Goal: Navigation & Orientation: Go to known website

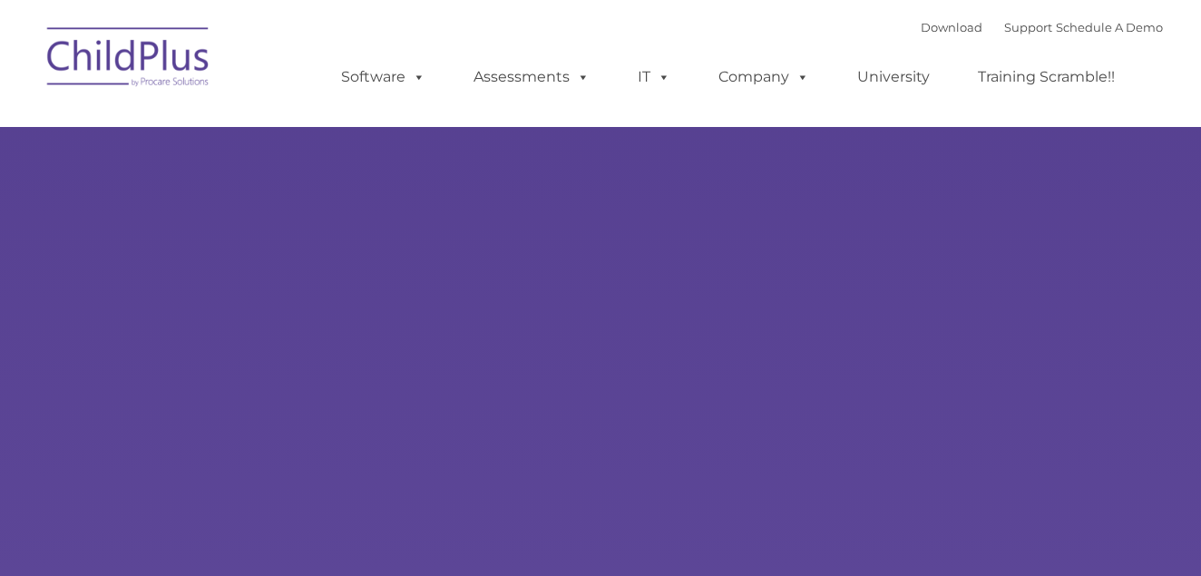
select select "MEDIUM"
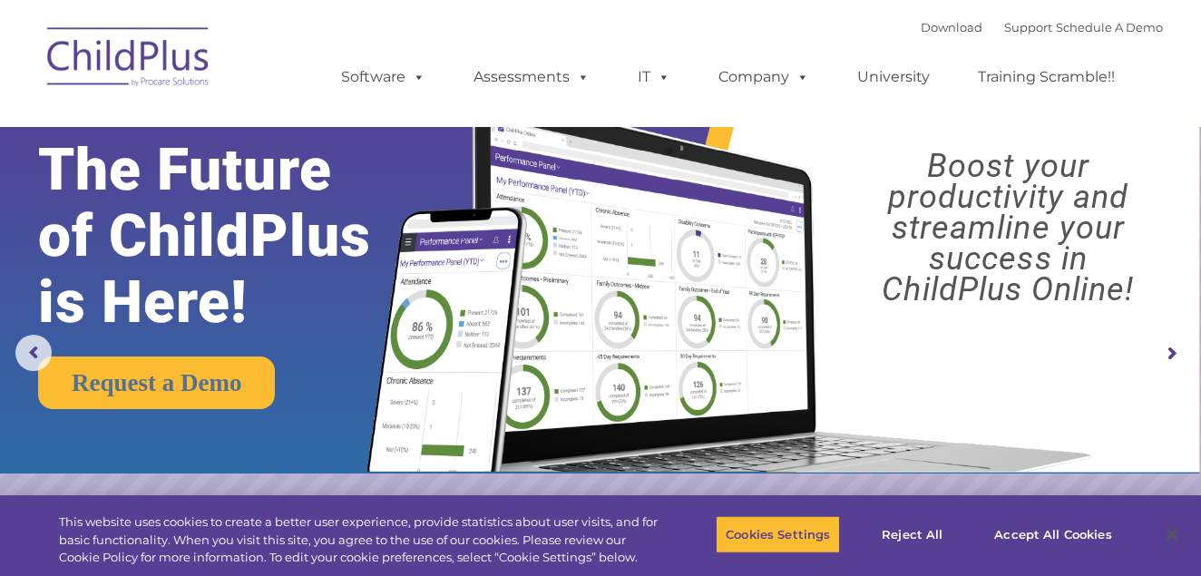
click at [149, 71] on img at bounding box center [128, 60] width 181 height 91
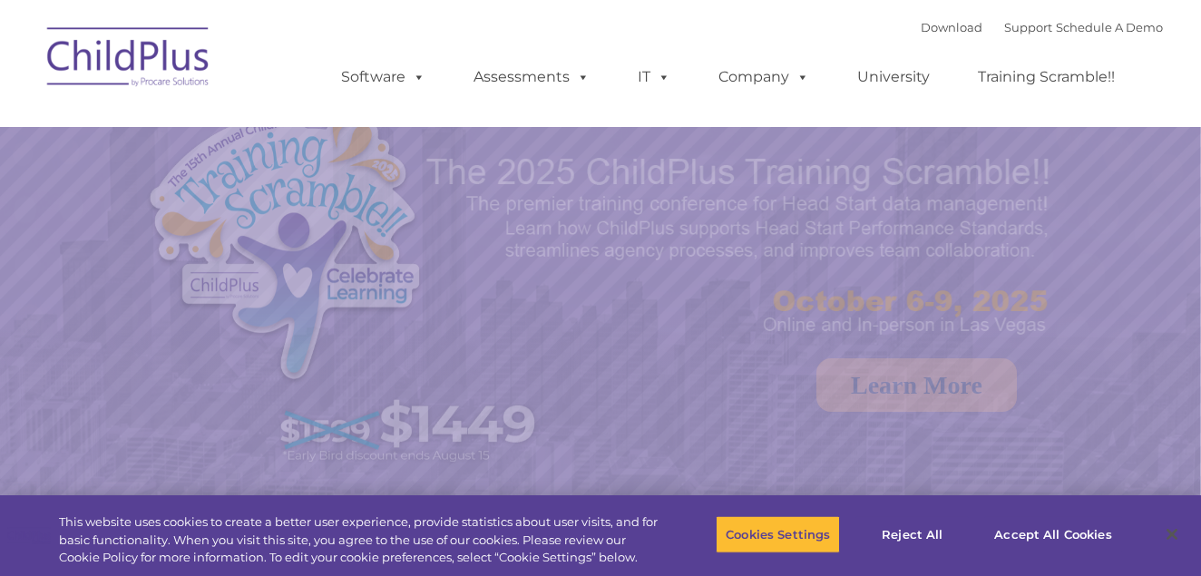
select select "MEDIUM"
